Goal: Find specific page/section: Find specific page/section

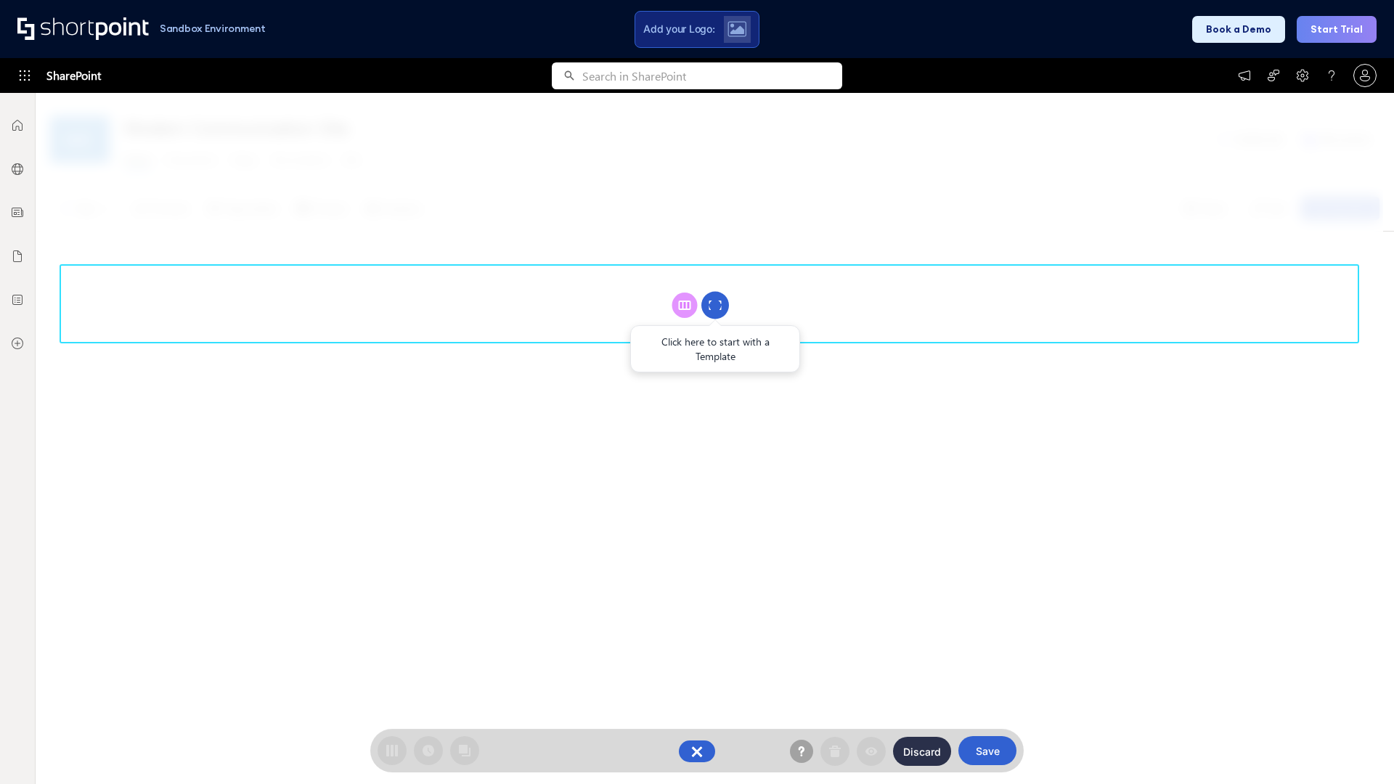
click at [715, 305] on circle at bounding box center [716, 306] width 28 height 28
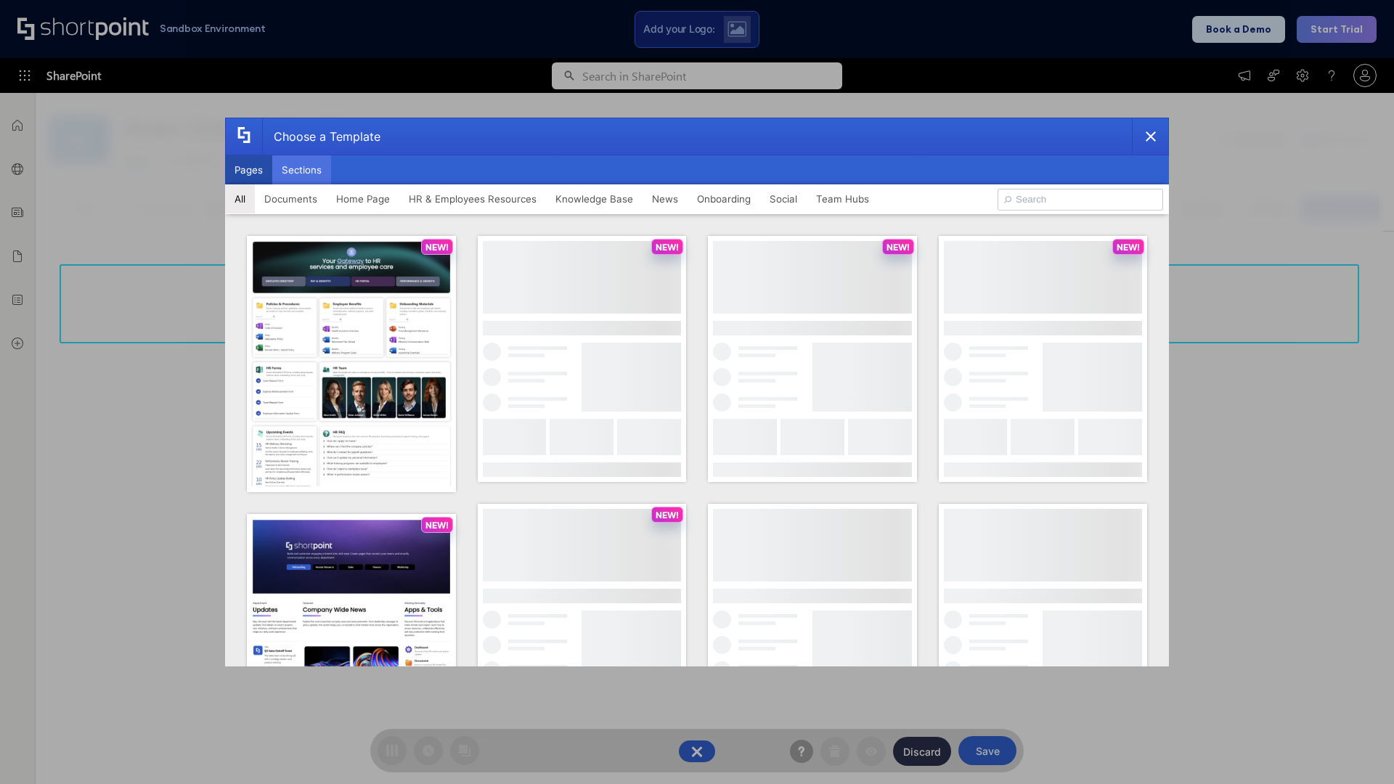
click at [301, 170] on button "Sections" at bounding box center [301, 169] width 59 height 29
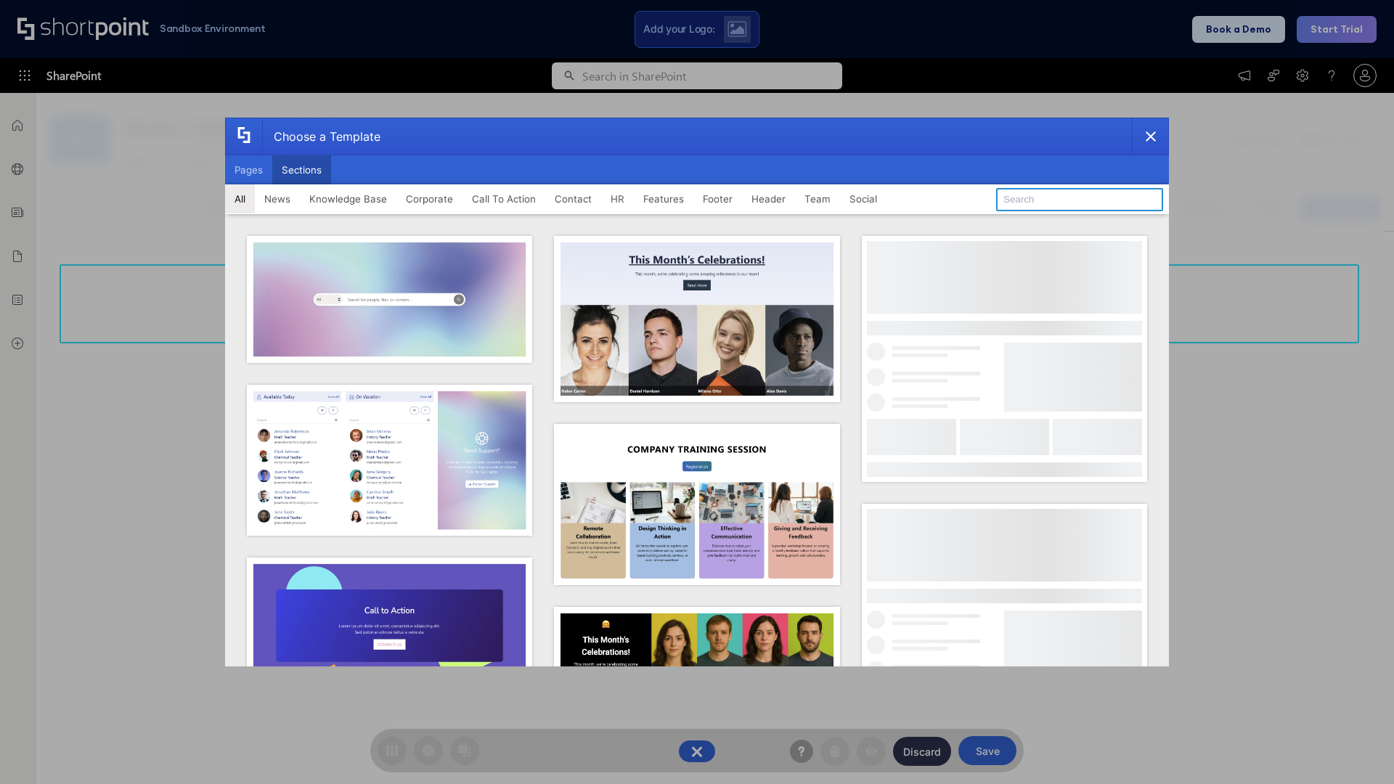
type input "Team Dashboard 2"
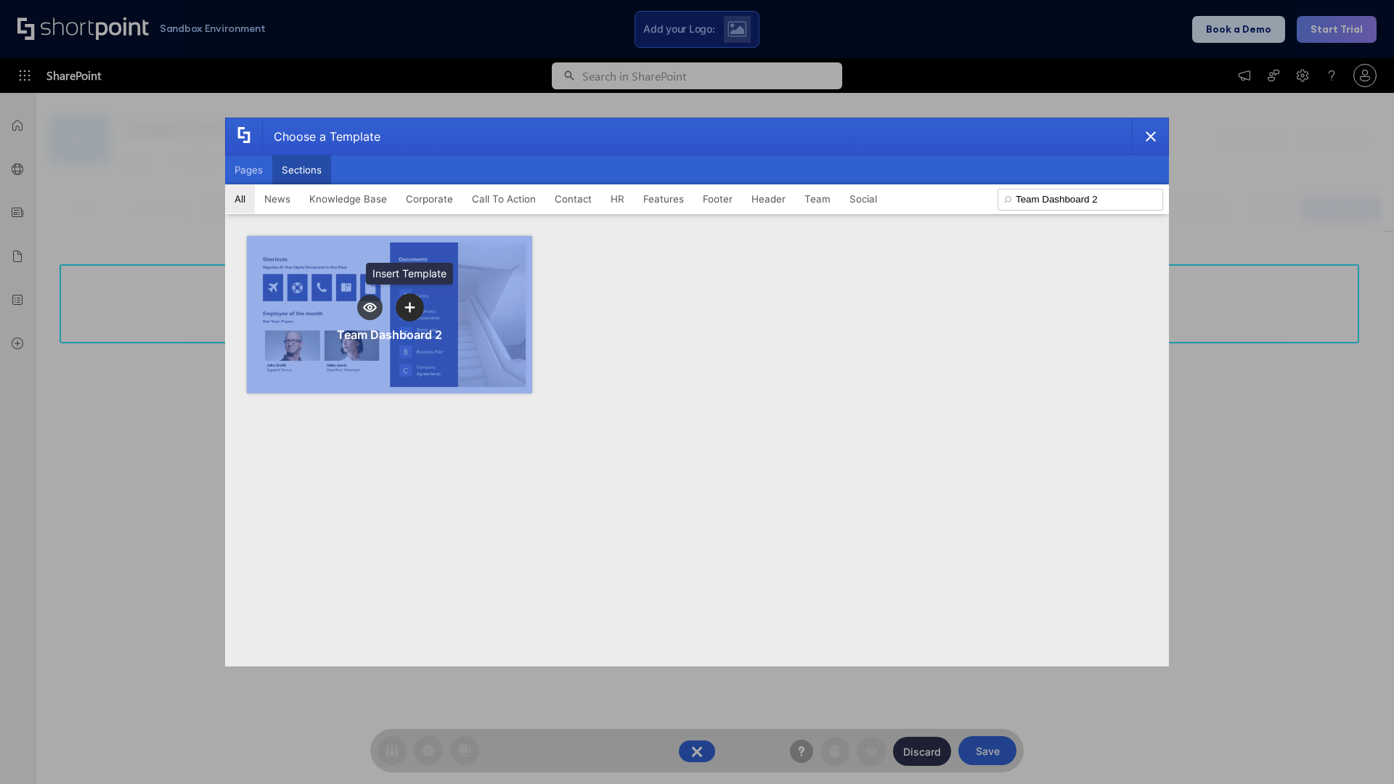
click at [410, 307] on icon "template selector" at bounding box center [410, 307] width 10 height 10
